Goal: Task Accomplishment & Management: Complete application form

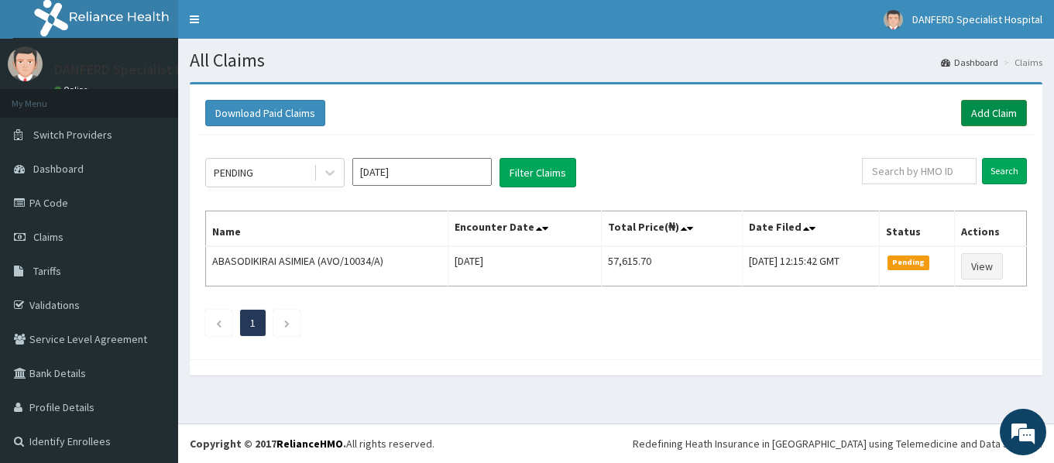
click at [986, 110] on link "Add Claim" at bounding box center [994, 113] width 66 height 26
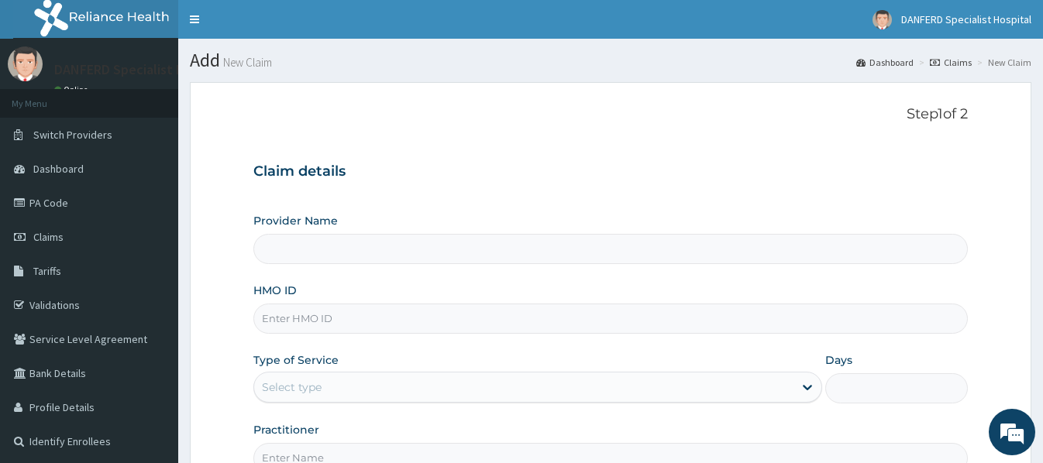
type input "DANFERD SPECIALIST HOSPITAL"
click at [337, 256] on input "DANFERD SPECIALIST HOSPITAL" at bounding box center [609, 249] width 713 height 30
click at [301, 243] on input "DANFERD SPECIALIST HOSPITAL" at bounding box center [609, 249] width 713 height 30
click at [302, 311] on input "HMO ID" at bounding box center [609, 319] width 713 height 30
type input "g"
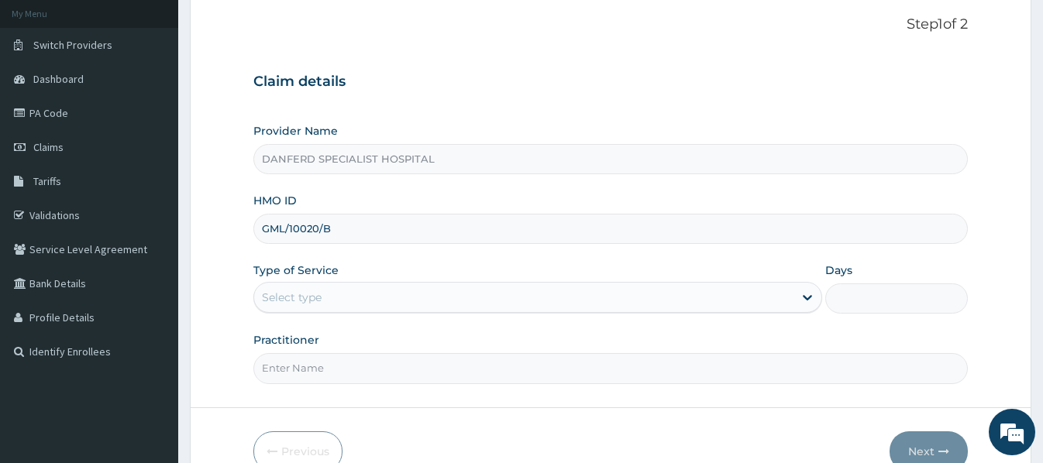
scroll to position [155, 0]
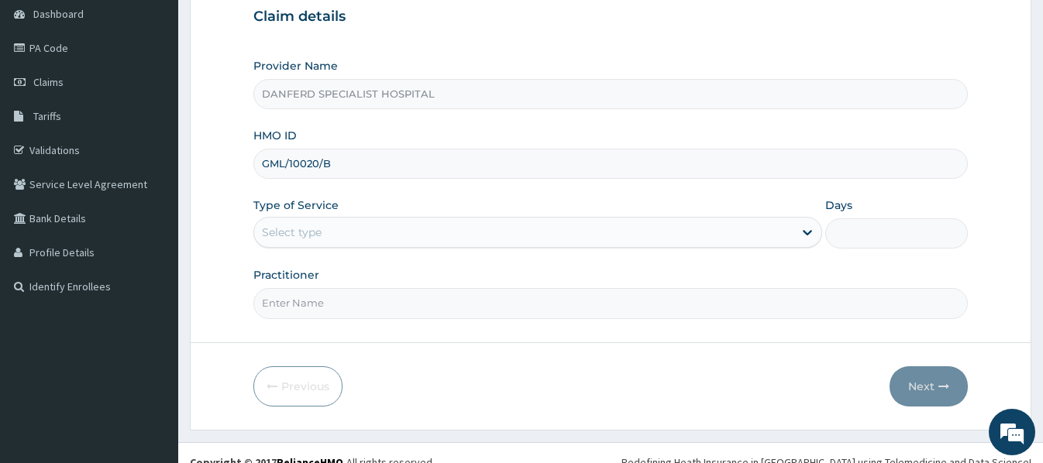
type input "GML/10020/B"
click at [348, 225] on div "Select type" at bounding box center [523, 232] width 539 height 25
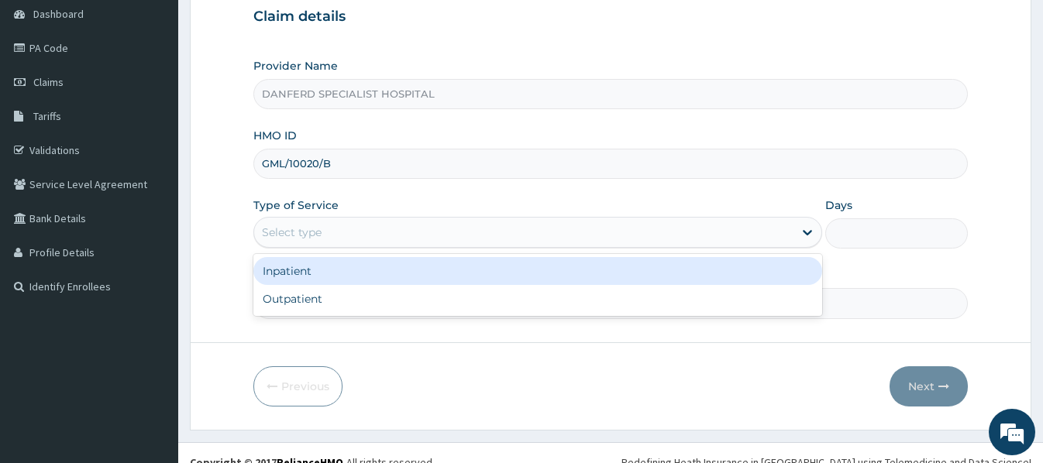
click at [301, 268] on div "Inpatient" at bounding box center [537, 271] width 569 height 28
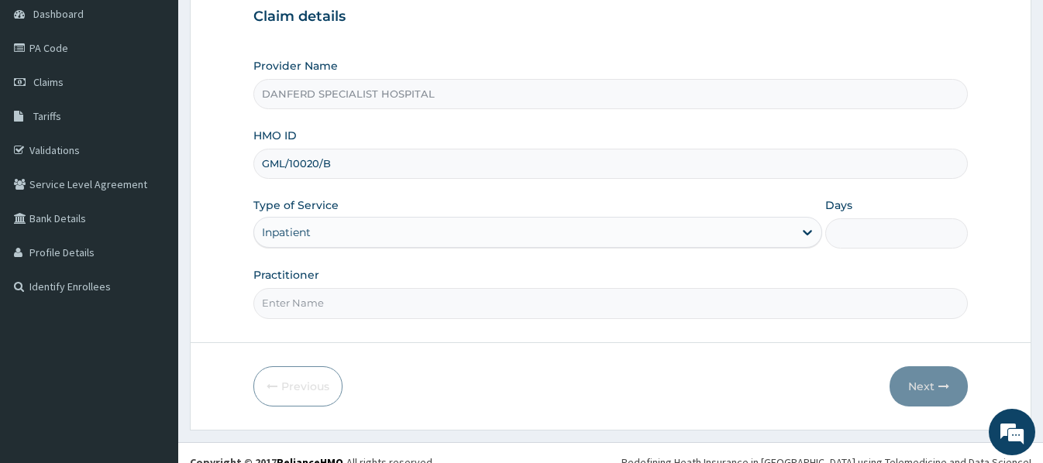
click at [337, 312] on input "Practitioner" at bounding box center [609, 303] width 713 height 30
click at [758, 305] on input "DR. IROEGBU" at bounding box center [609, 303] width 713 height 30
drag, startPoint x: 407, startPoint y: 307, endPoint x: 405, endPoint y: 288, distance: 18.7
click at [407, 304] on input "DR. IROEGBU" at bounding box center [609, 303] width 713 height 30
type input "DR. IROEGBU"
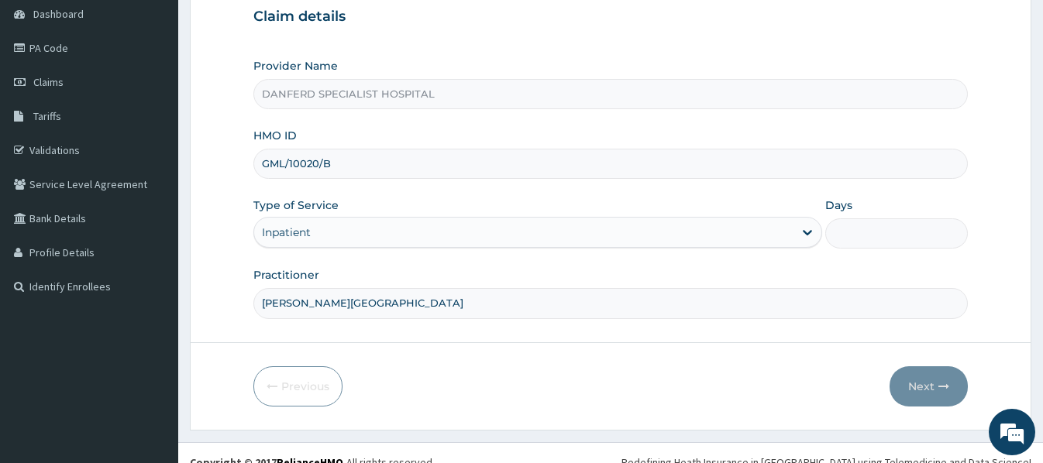
click at [910, 223] on input "Days" at bounding box center [896, 233] width 142 height 30
type input "1"
click at [927, 389] on button "Next" at bounding box center [928, 386] width 78 height 40
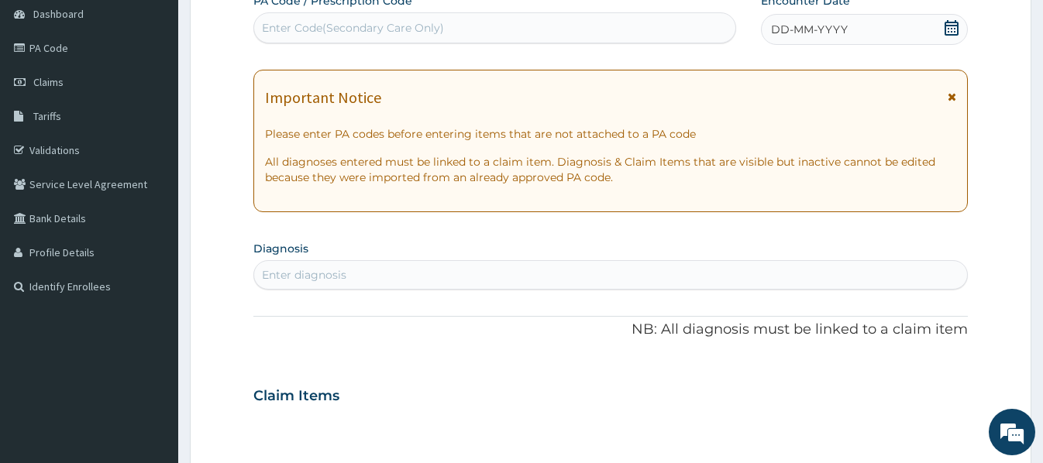
click at [951, 29] on icon at bounding box center [951, 27] width 14 height 15
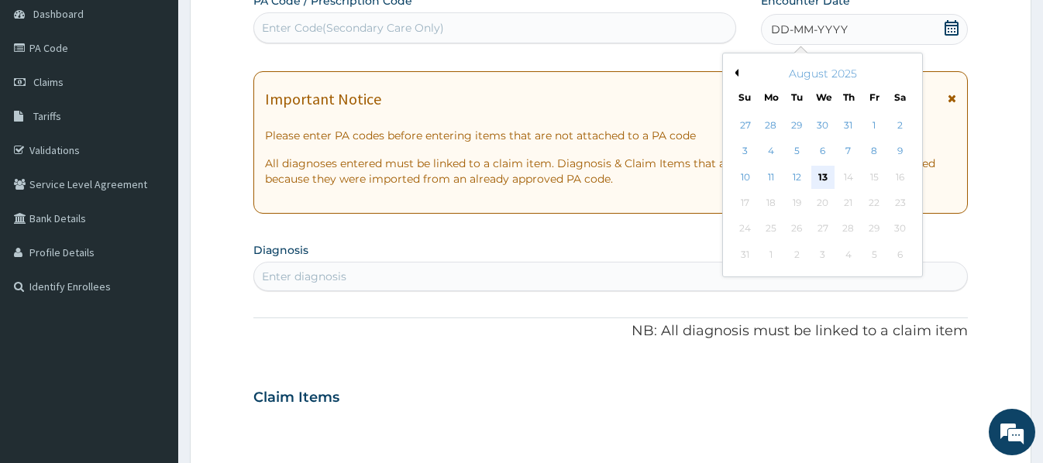
click at [825, 177] on div "13" at bounding box center [821, 177] width 23 height 23
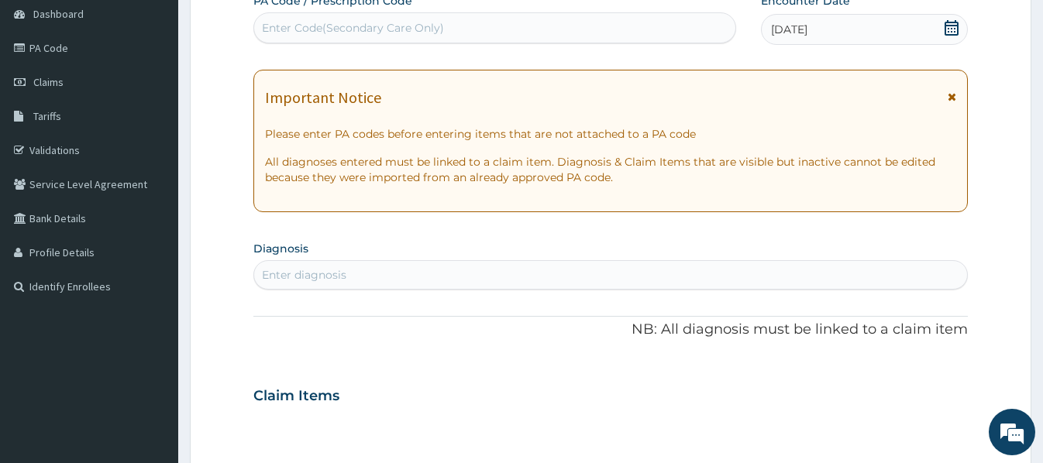
click at [306, 258] on section "Diagnosis Enter diagnosis" at bounding box center [609, 263] width 713 height 53
click at [306, 273] on div "Enter diagnosis" at bounding box center [304, 274] width 84 height 15
type input "ADE"
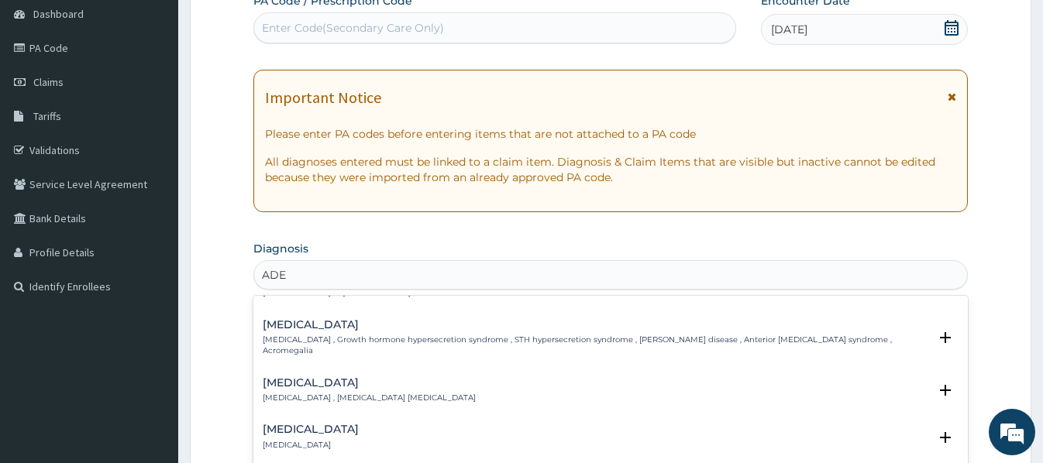
scroll to position [77, 0]
click at [297, 427] on h4 "Adenoiditis" at bounding box center [311, 433] width 96 height 12
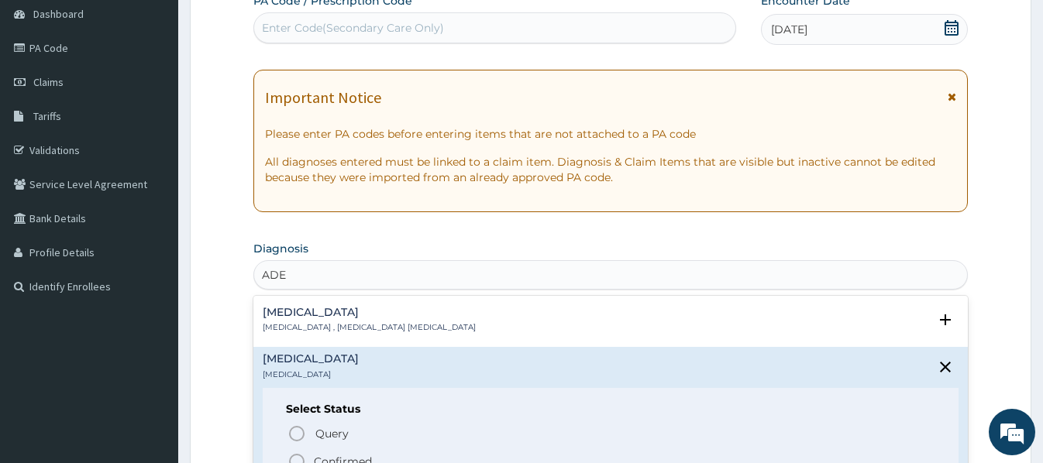
scroll to position [155, 0]
click at [329, 450] on p "Confirmed" at bounding box center [343, 457] width 58 height 15
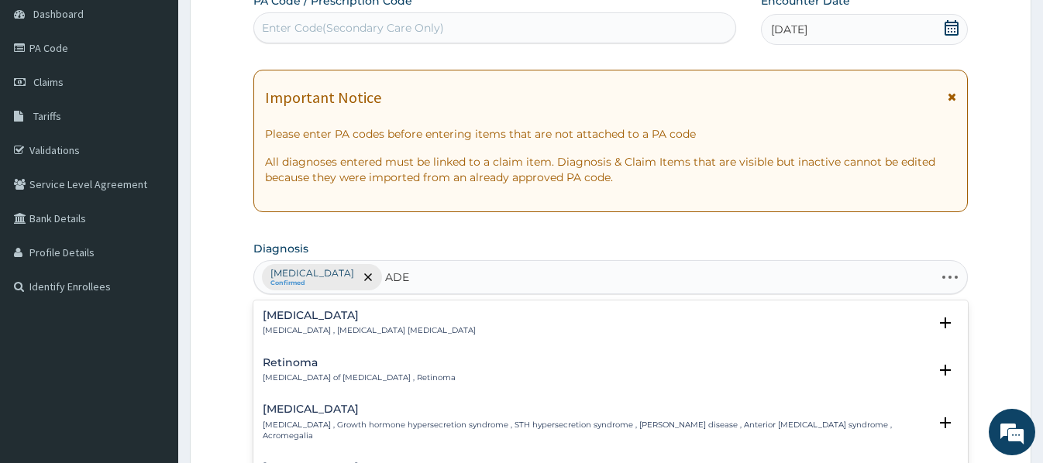
type input "ADEN"
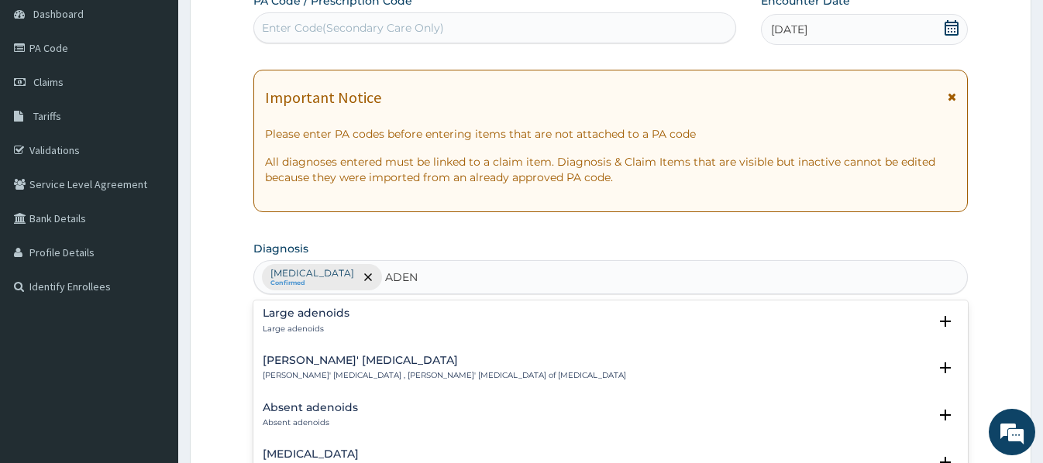
scroll to position [387, 0]
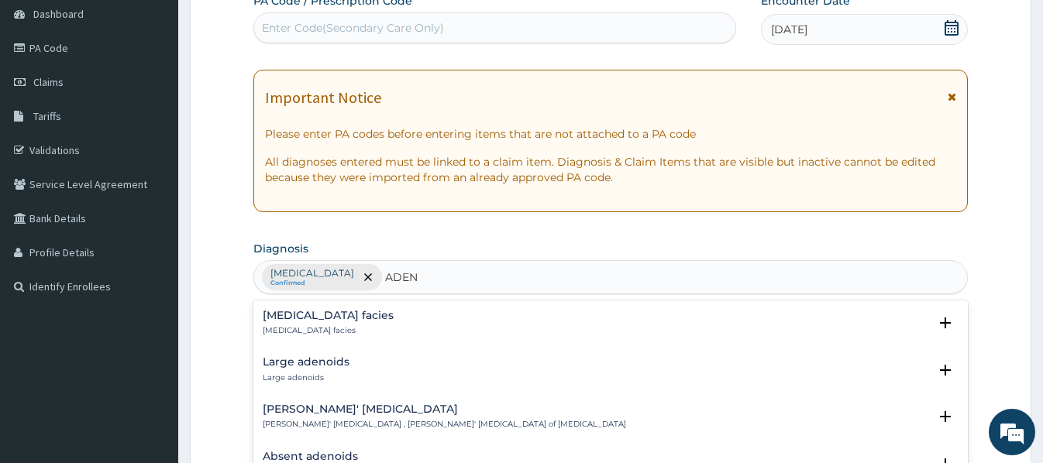
click at [314, 356] on h4 "Large adenoids" at bounding box center [306, 362] width 87 height 12
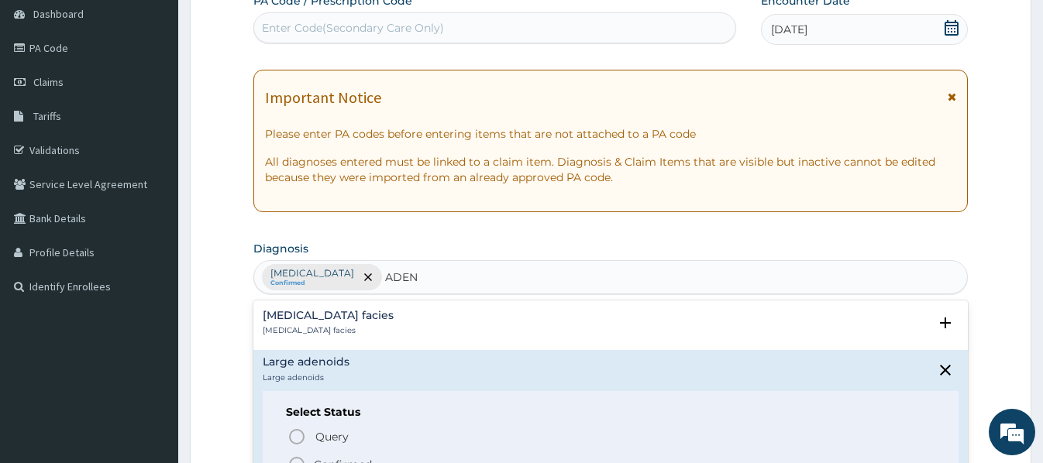
click at [355, 457] on p "Confirmed" at bounding box center [343, 464] width 58 height 15
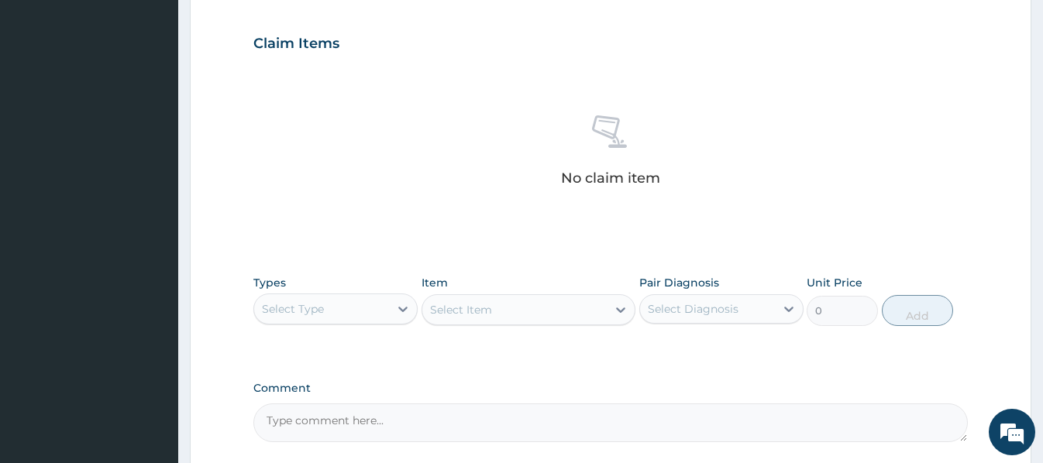
scroll to position [620, 0]
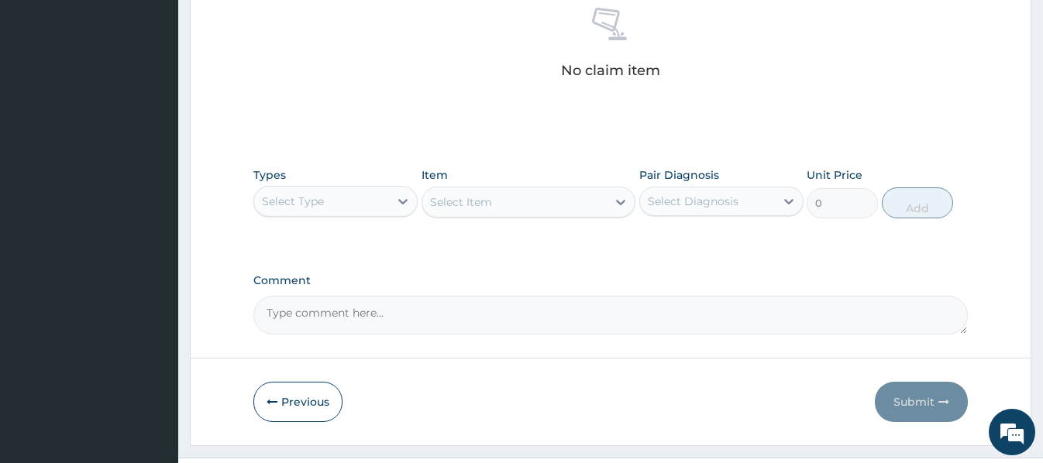
click at [332, 189] on div "Select Type" at bounding box center [321, 201] width 135 height 25
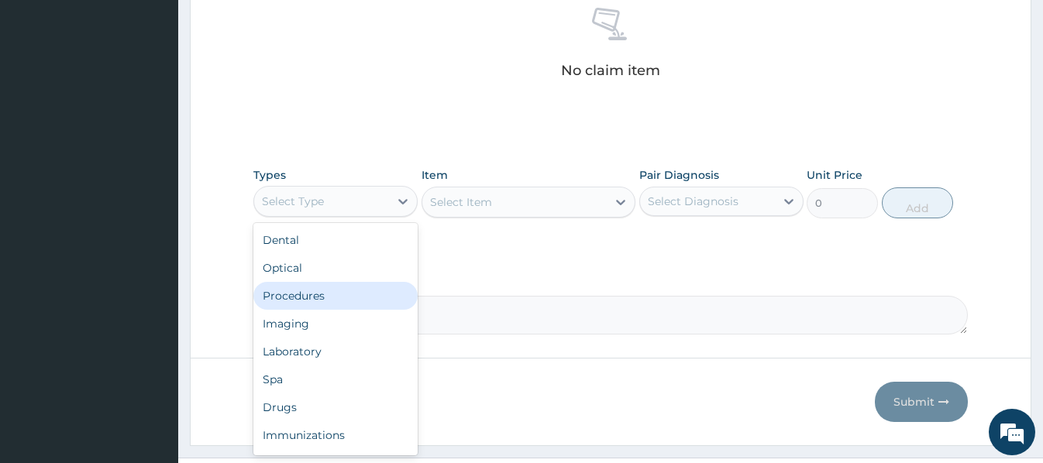
click at [318, 299] on div "Procedures" at bounding box center [335, 296] width 164 height 28
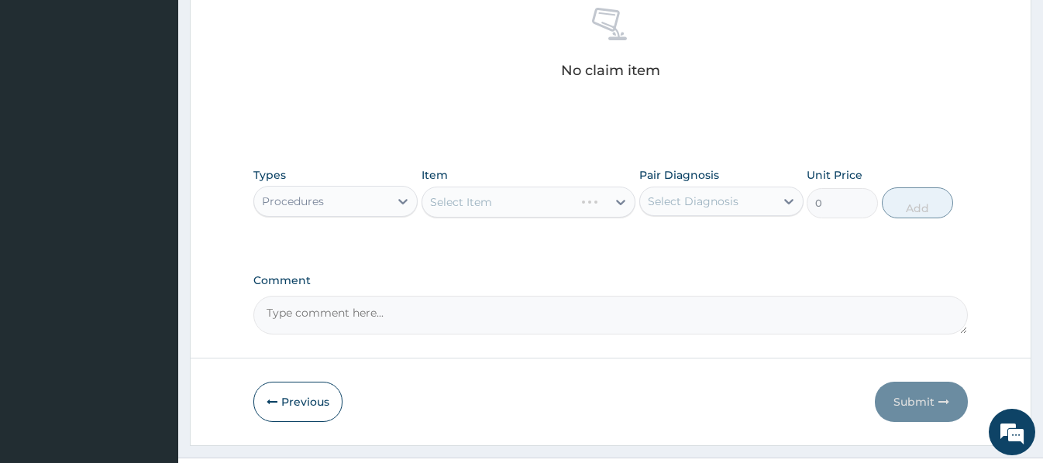
click at [435, 196] on div "Select Item" at bounding box center [528, 202] width 214 height 31
click at [428, 198] on div "Select Item" at bounding box center [528, 202] width 214 height 31
click at [431, 204] on div "Select Item" at bounding box center [461, 201] width 62 height 15
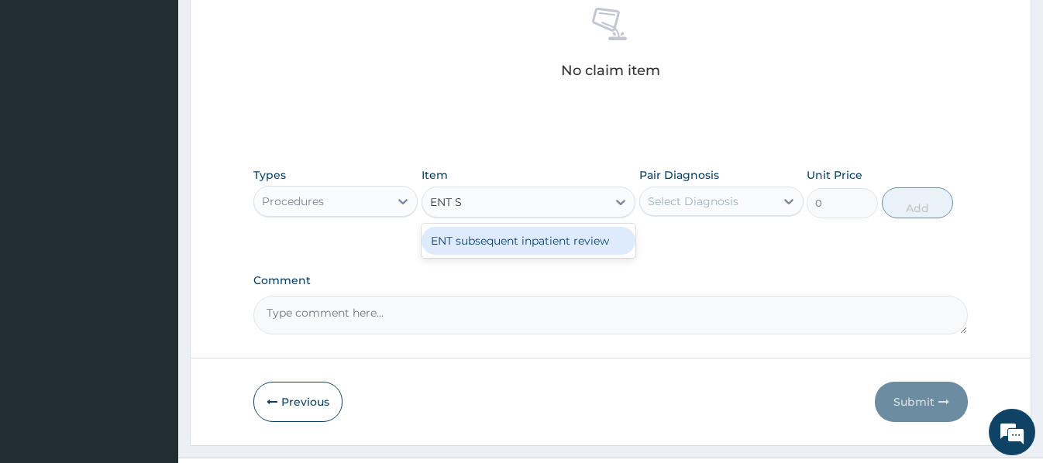
scroll to position [0, 0]
type input "ENT"
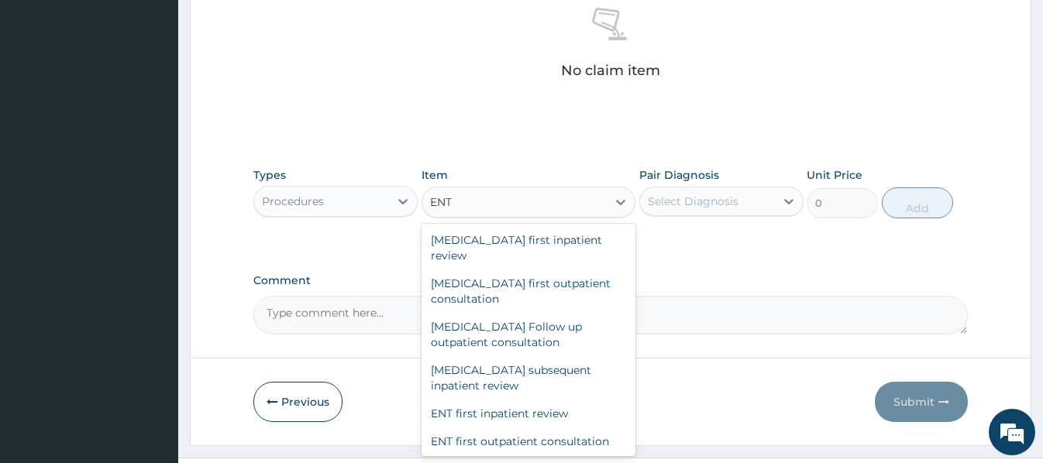
scroll to position [2604, 0]
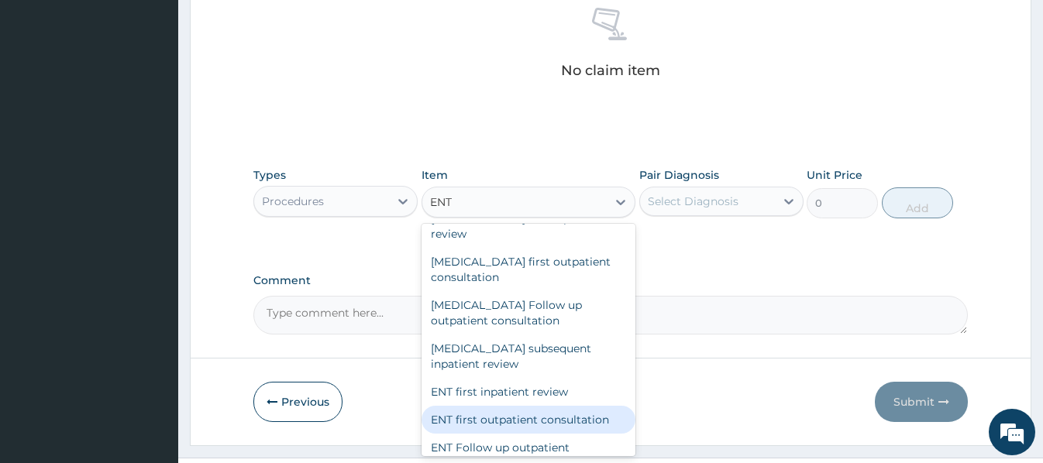
click at [525, 406] on div "ENT first outpatient consultation" at bounding box center [528, 420] width 214 height 28
type input "26875"
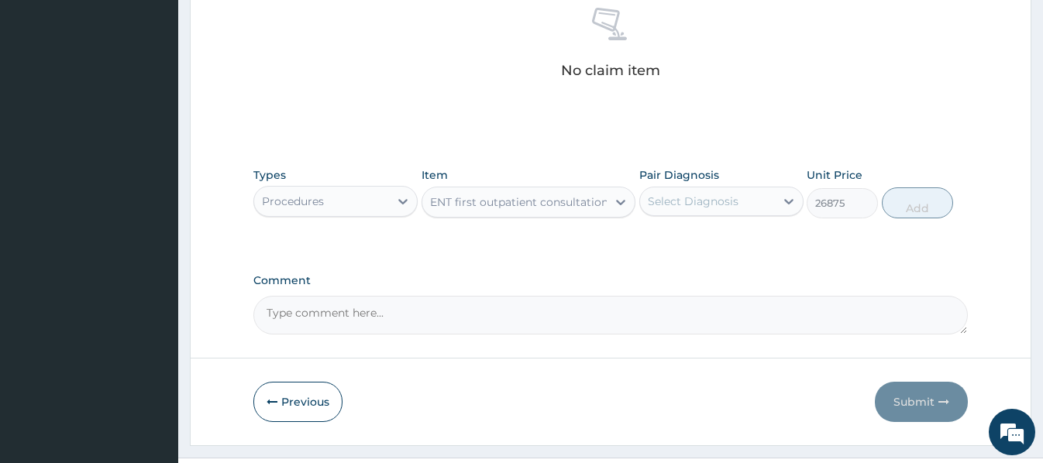
click at [442, 198] on div "ENT first outpatient consultation" at bounding box center [519, 201] width 178 height 15
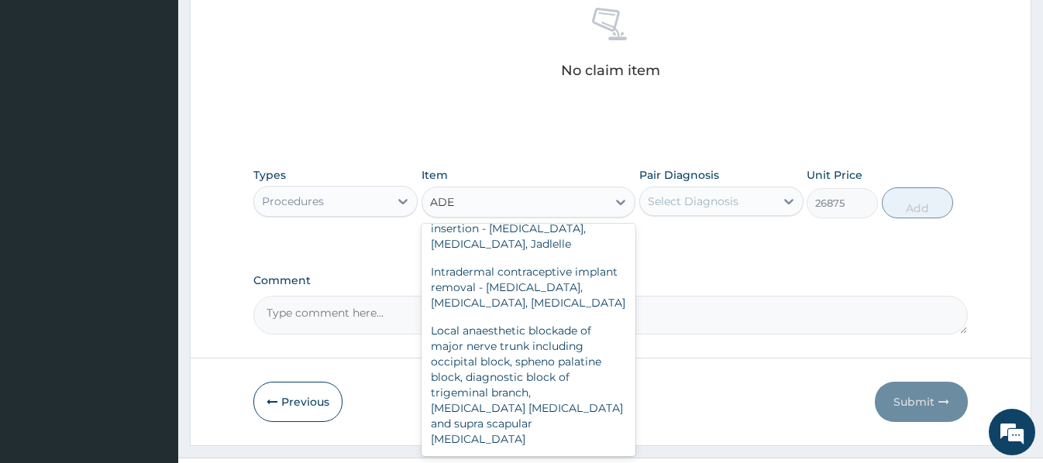
scroll to position [139, 0]
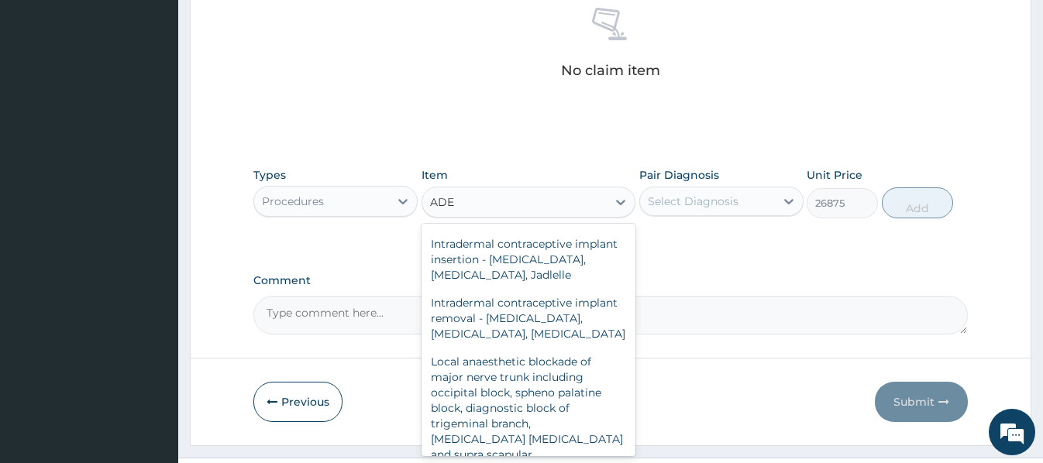
type input "ADEN"
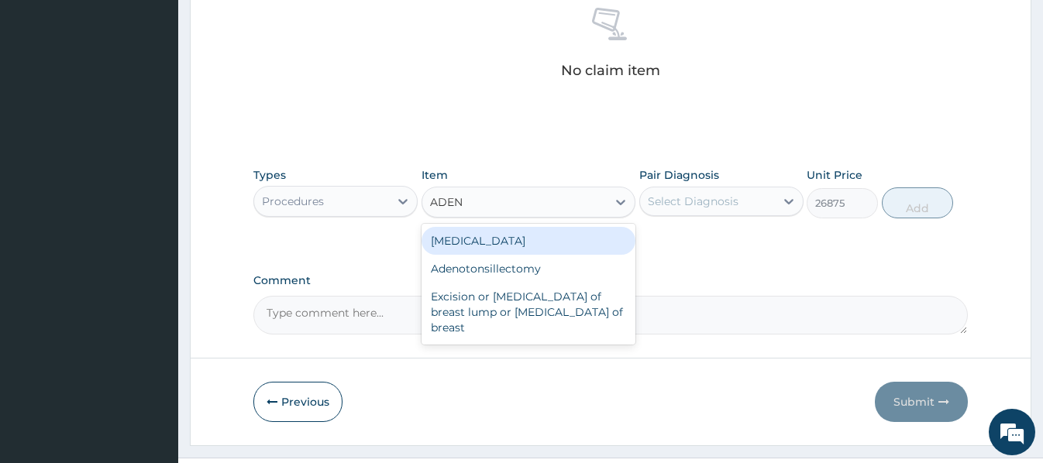
scroll to position [0, 0]
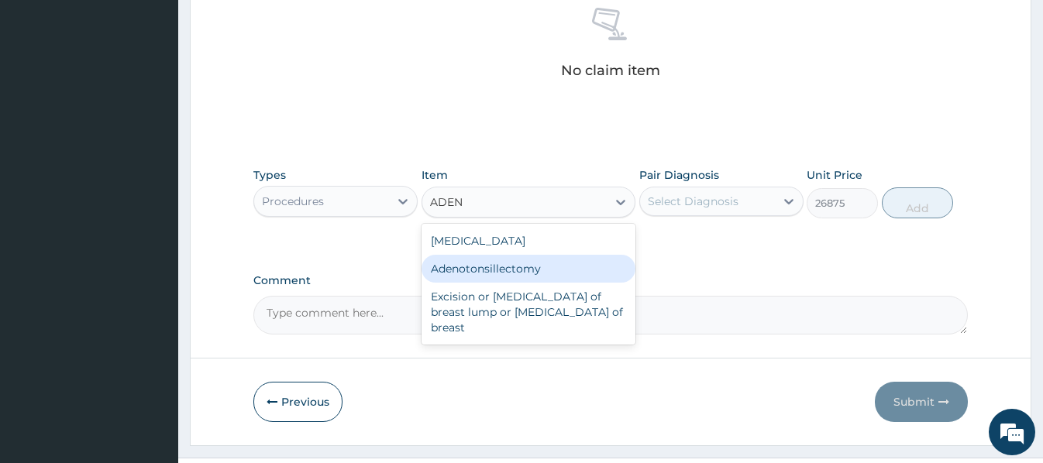
click at [504, 270] on div "Adenotonsillectomy" at bounding box center [528, 269] width 214 height 28
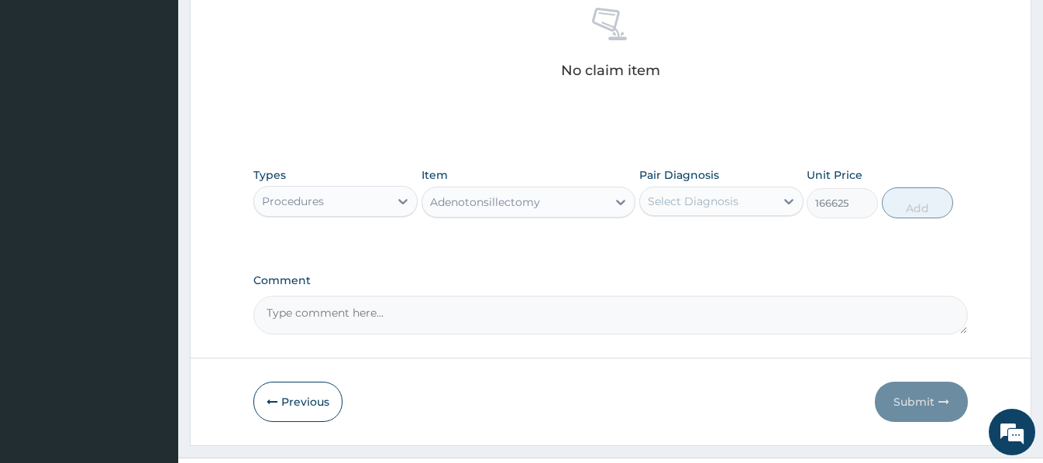
click at [438, 207] on div "Adenotonsillectomy" at bounding box center [485, 201] width 110 height 15
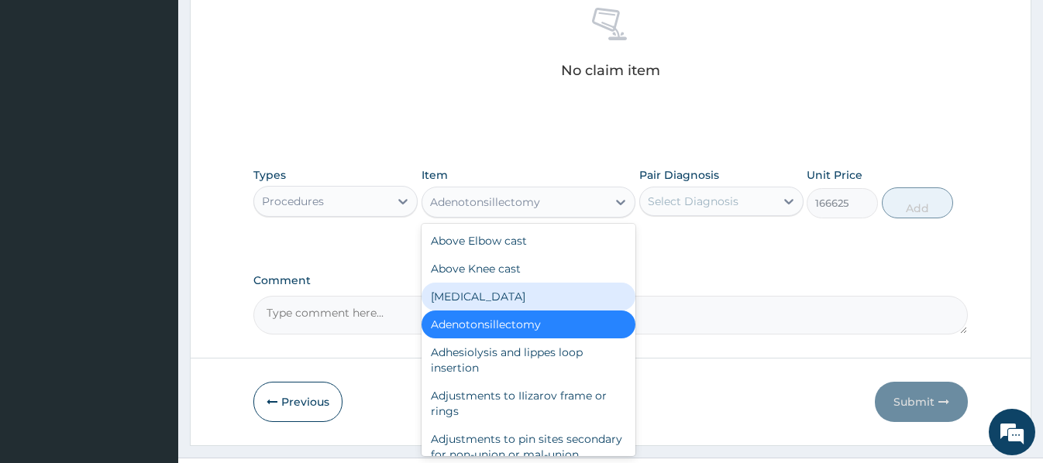
click at [503, 297] on div "Adenoidectomy" at bounding box center [528, 297] width 214 height 28
type input "141900"
